Goal: Information Seeking & Learning: Learn about a topic

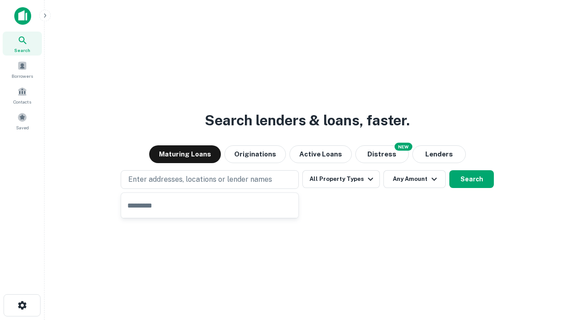
type input "**********"
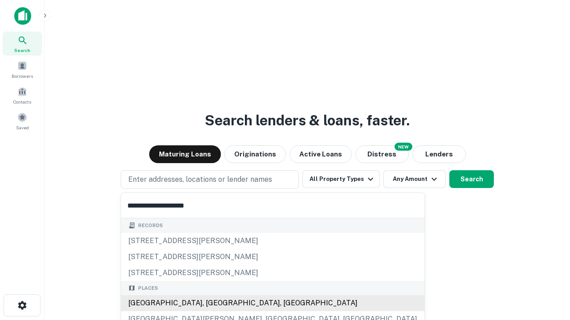
click at [213, 304] on div "[GEOGRAPHIC_DATA], [GEOGRAPHIC_DATA], [GEOGRAPHIC_DATA]" at bounding box center [272, 304] width 303 height 16
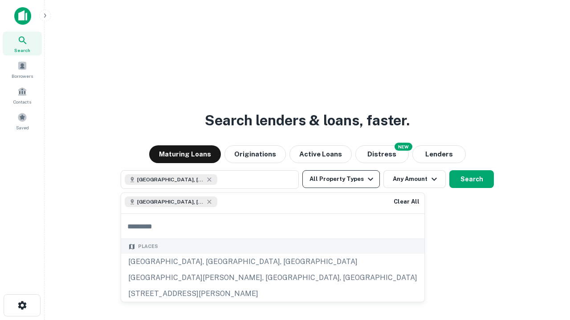
click at [341, 179] on button "All Property Types" at bounding box center [340, 179] width 77 height 18
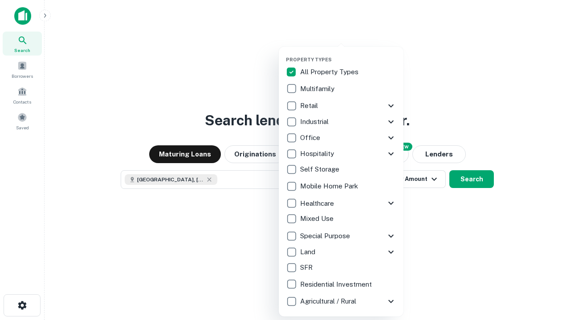
click at [348, 54] on button "button" at bounding box center [348, 54] width 125 height 0
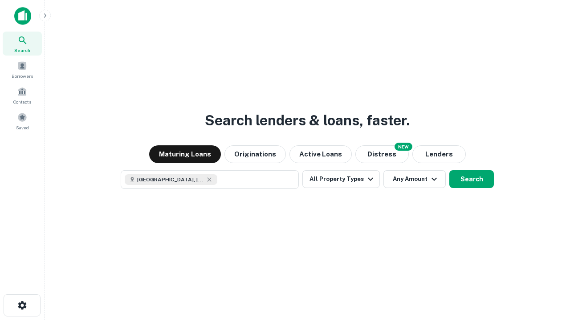
scroll to position [14, 0]
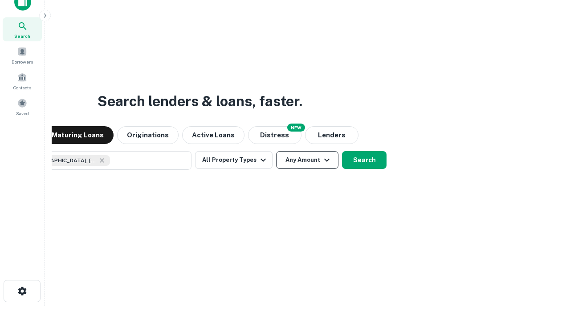
click at [276, 151] on button "Any Amount" at bounding box center [307, 160] width 62 height 18
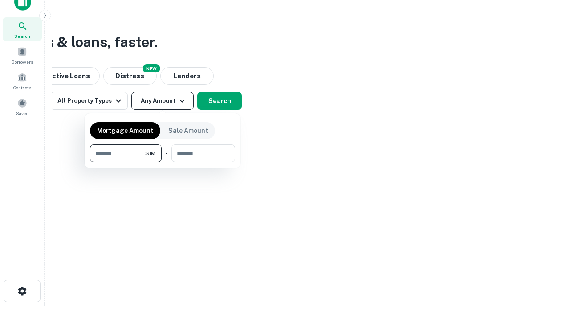
type input "*******"
click at [162, 162] on button "button" at bounding box center [162, 162] width 145 height 0
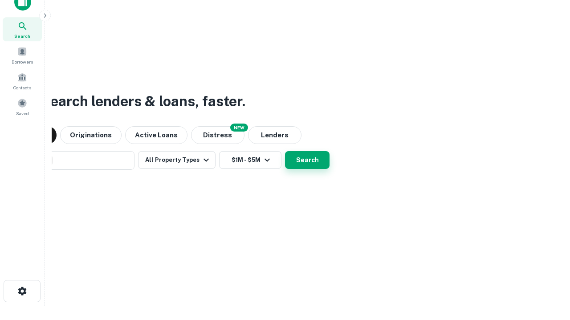
click at [285, 151] on button "Search" at bounding box center [307, 160] width 45 height 18
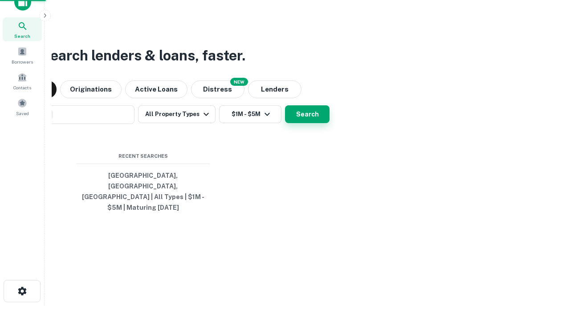
scroll to position [29, 252]
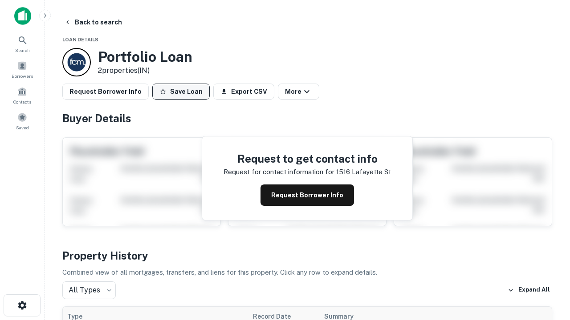
click at [181, 92] on button "Save Loan" at bounding box center [180, 92] width 57 height 16
